Goal: Task Accomplishment & Management: Manage account settings

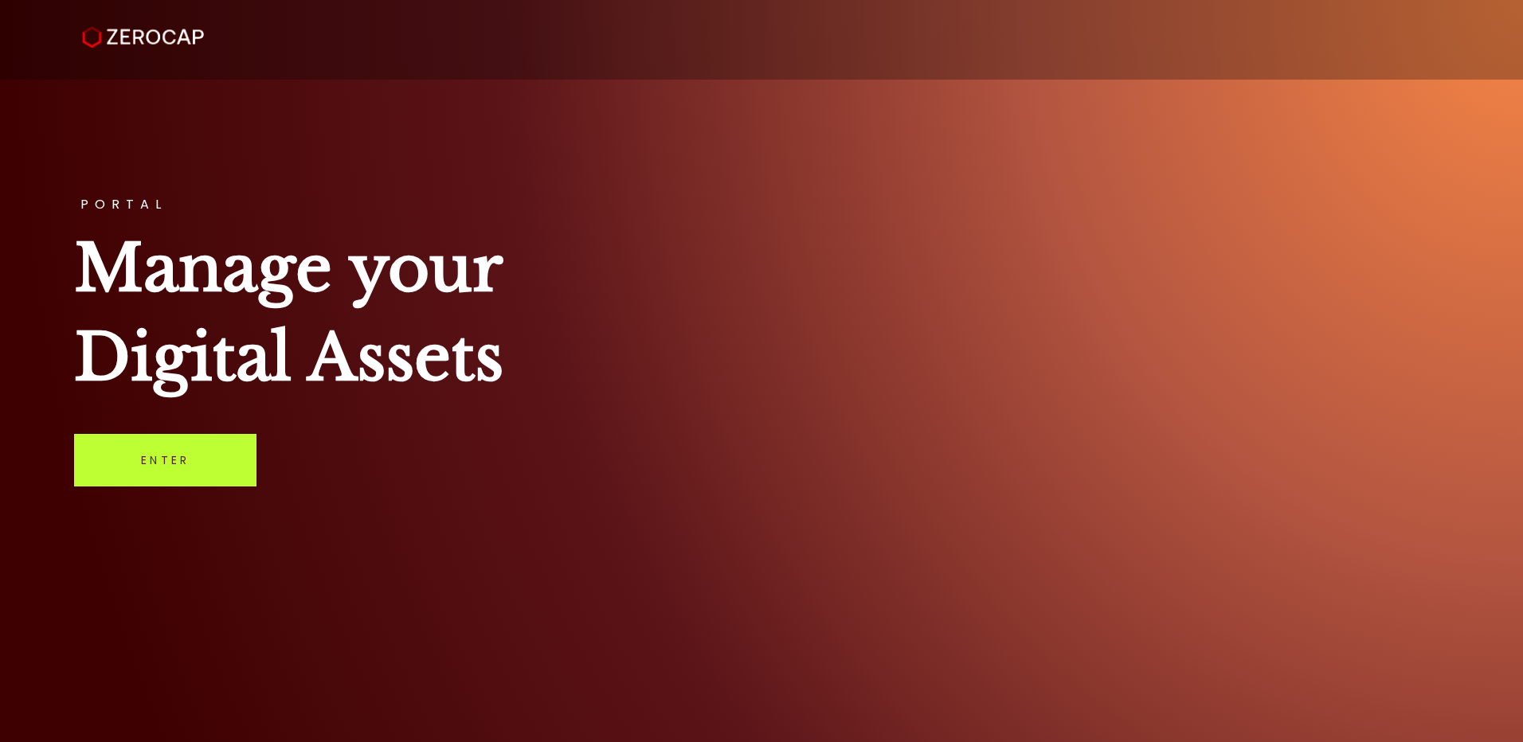
click at [155, 462] on link "Enter" at bounding box center [165, 460] width 182 height 53
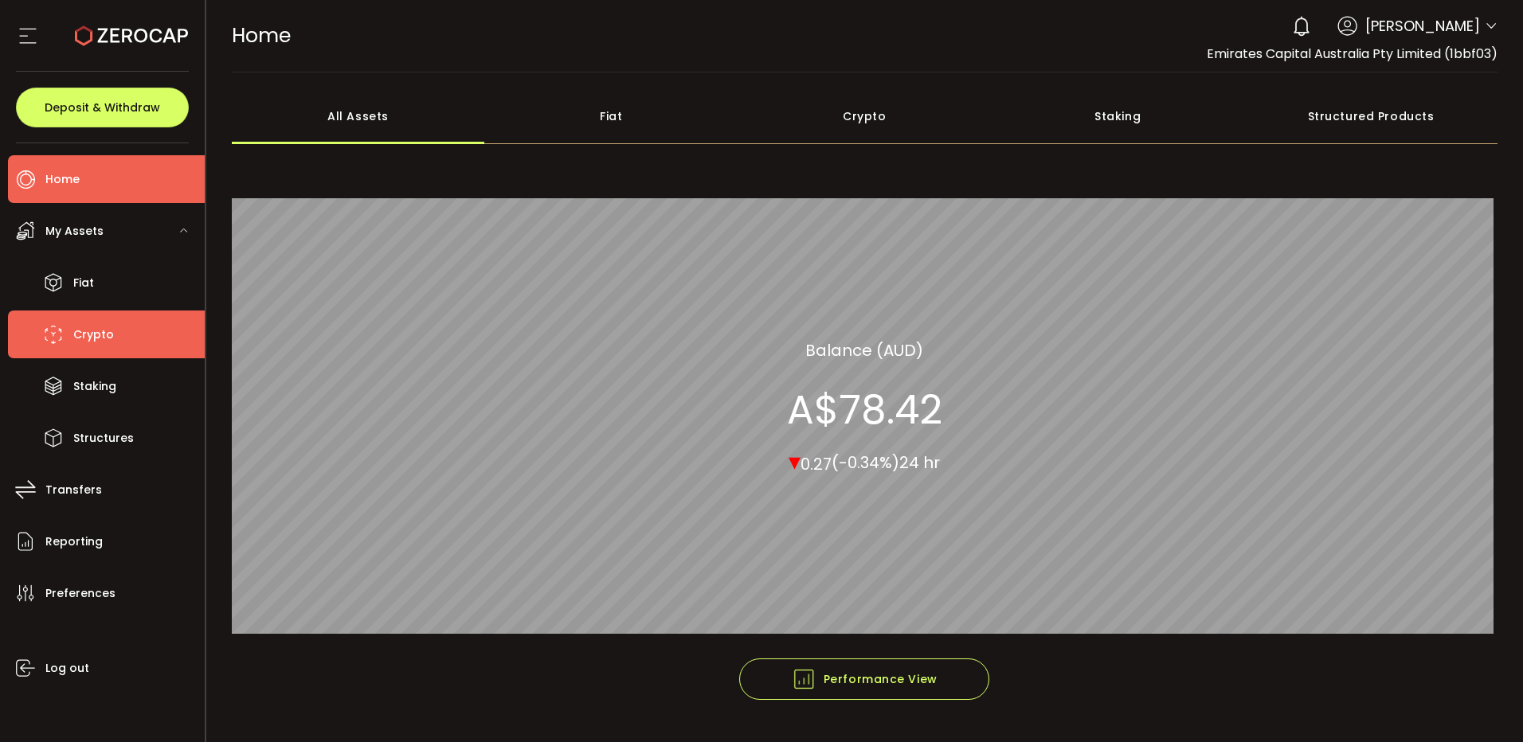
click at [79, 335] on span "Crypto" at bounding box center [93, 334] width 41 height 23
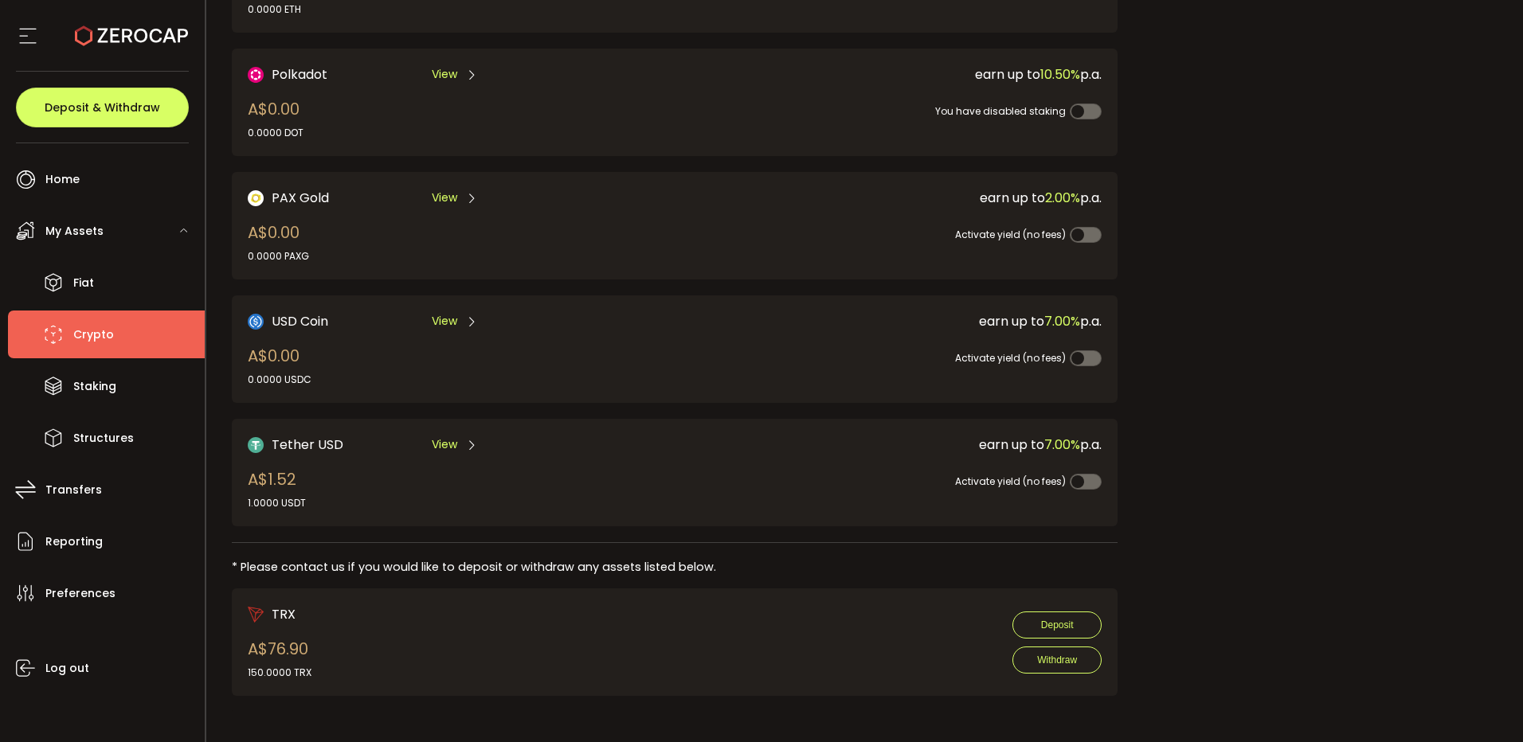
scroll to position [328, 0]
click at [453, 441] on span "View" at bounding box center [444, 443] width 25 height 17
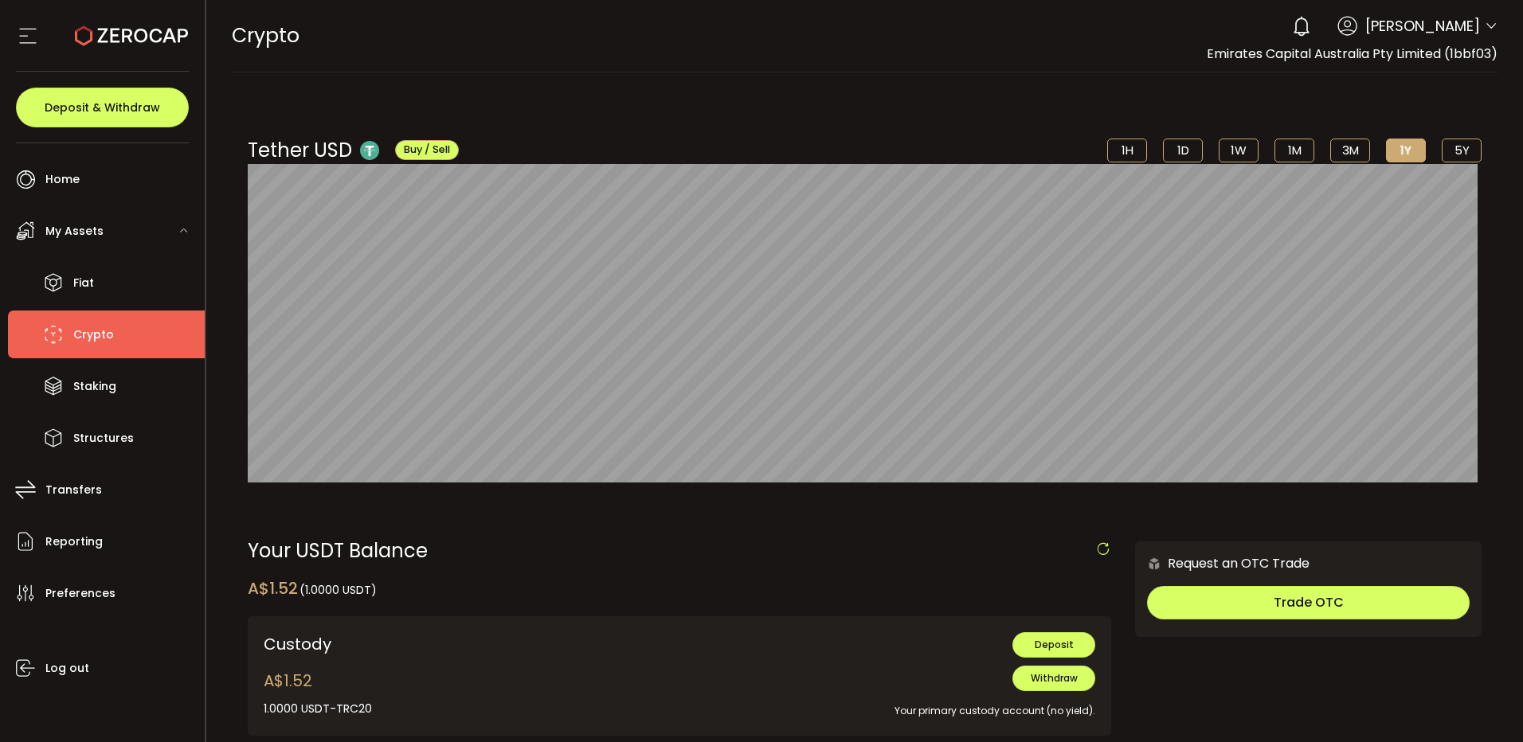
click at [1472, 25] on span "[PERSON_NAME]" at bounding box center [1422, 26] width 115 height 22
click at [1485, 29] on icon at bounding box center [1491, 26] width 13 height 13
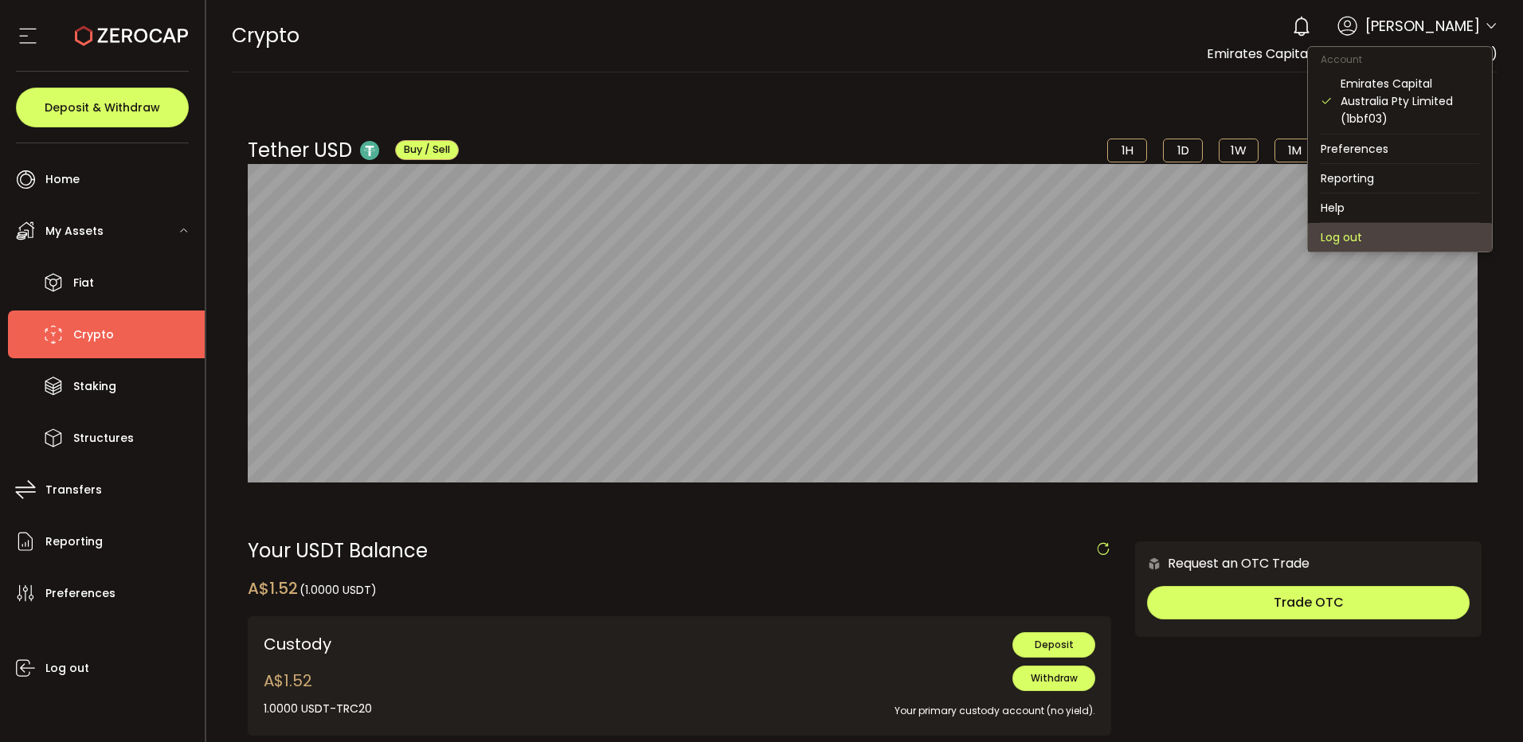
click at [1368, 237] on li "Log out" at bounding box center [1400, 237] width 184 height 29
